Goal: Navigation & Orientation: Find specific page/section

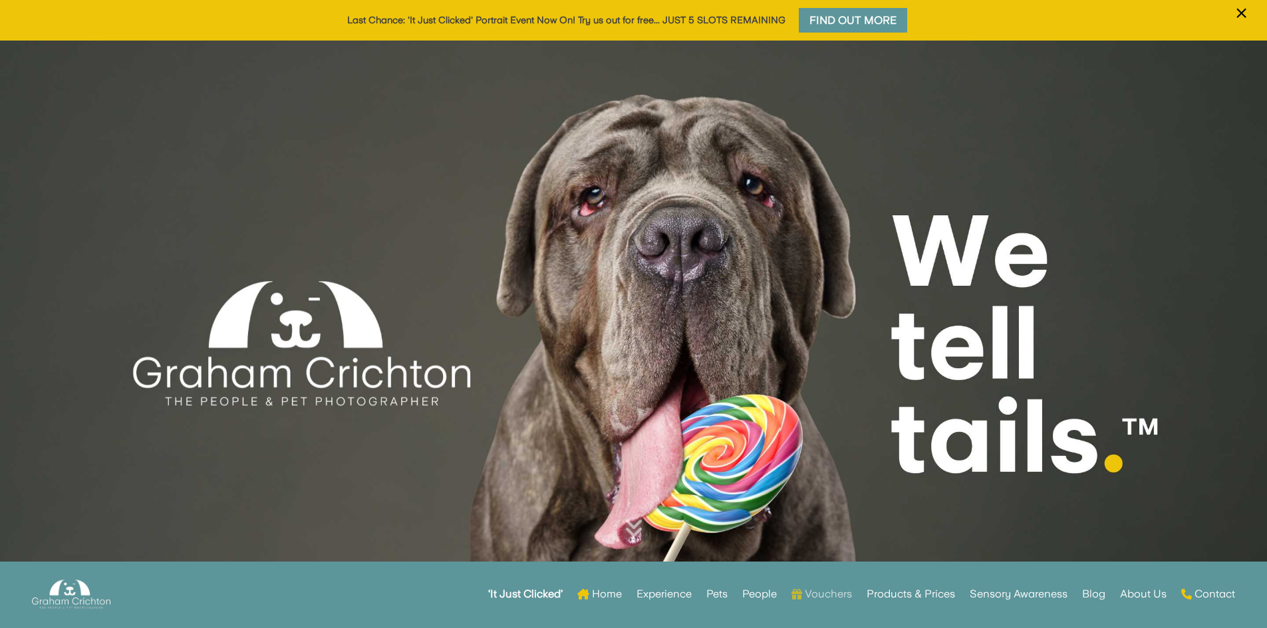
click at [831, 595] on link "Vouchers" at bounding box center [821, 595] width 61 height 52
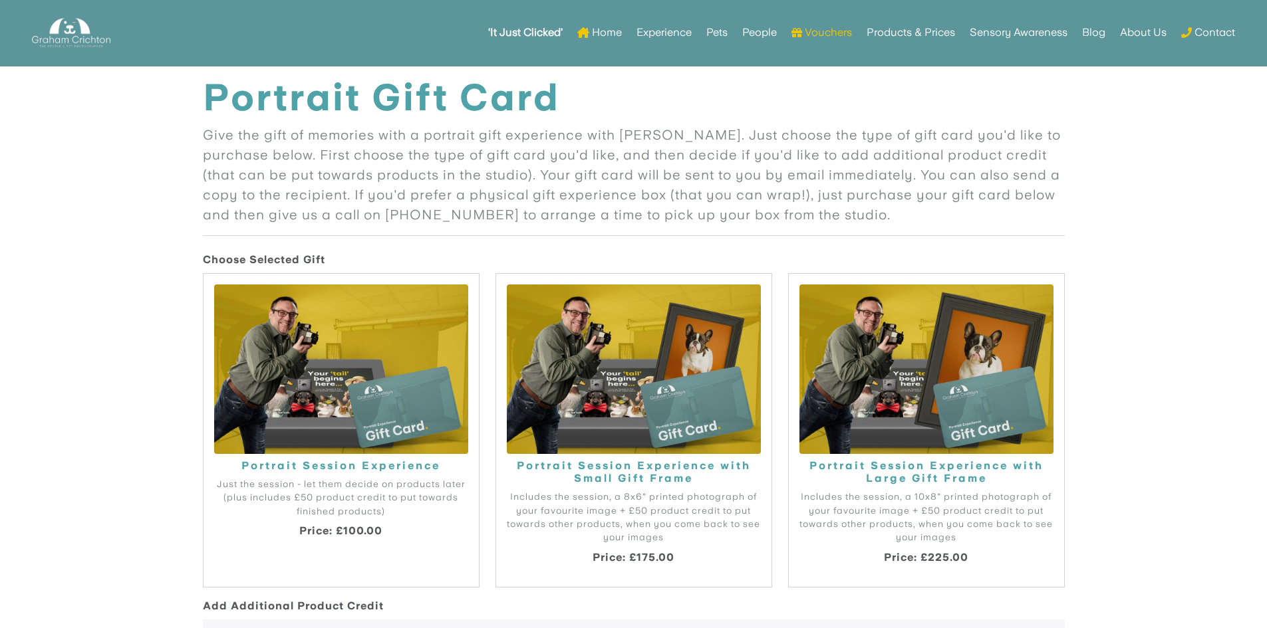
scroll to position [1064, 0]
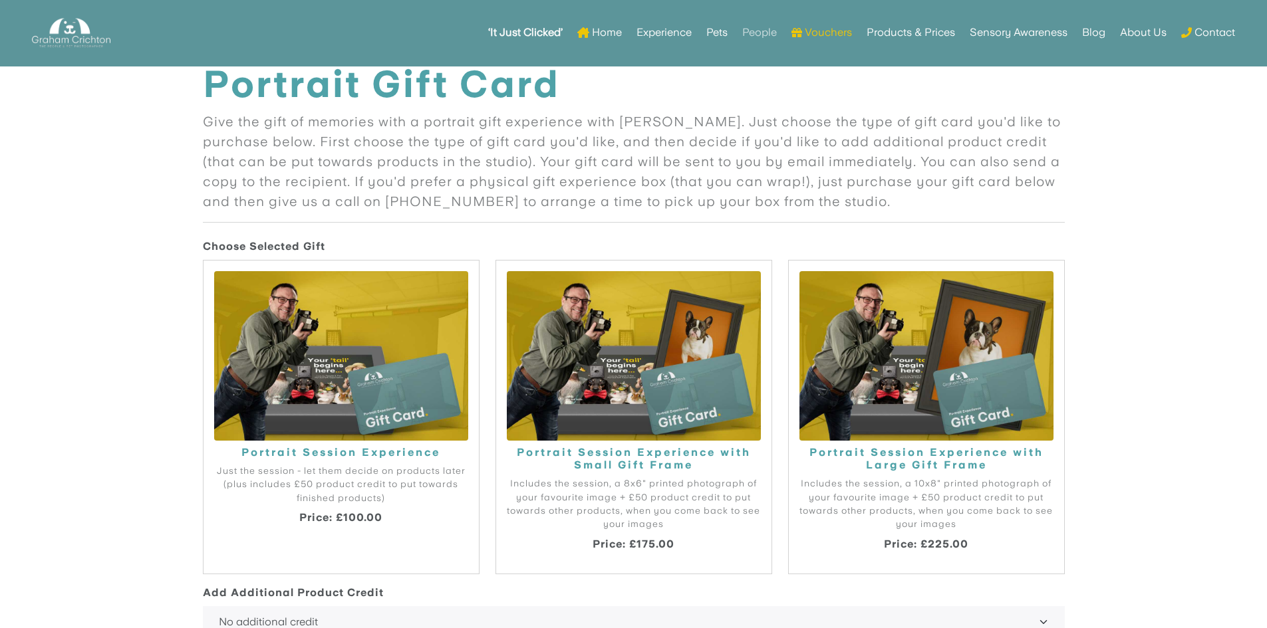
click at [758, 32] on link "People" at bounding box center [759, 33] width 35 height 52
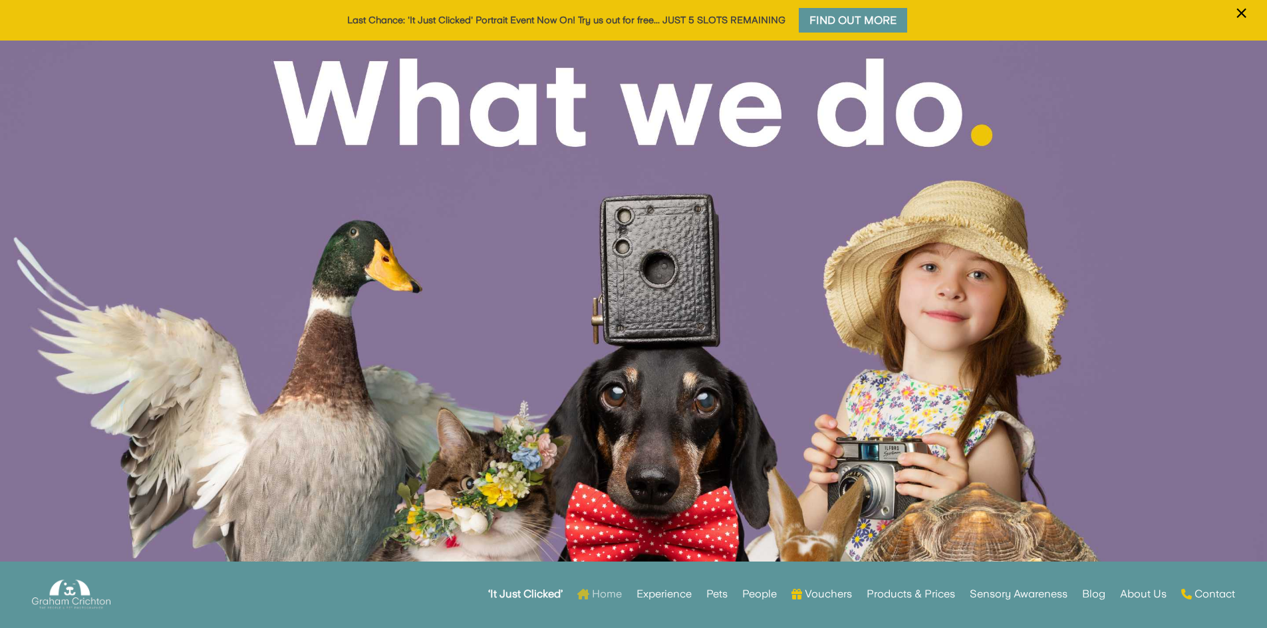
click at [598, 592] on link "Home" at bounding box center [599, 595] width 45 height 52
